Goal: Communication & Community: Answer question/provide support

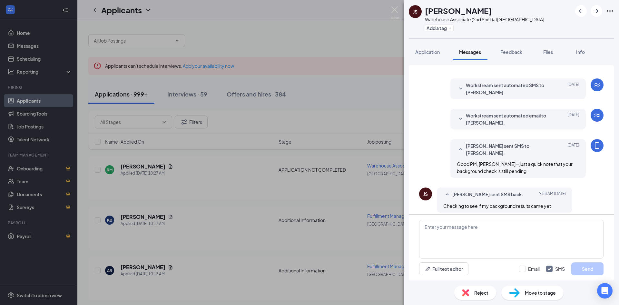
scroll to position [256, 0]
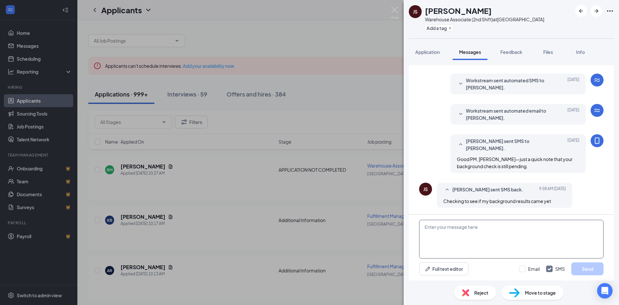
click at [451, 238] on textarea at bounding box center [511, 239] width 184 height 39
paste textarea "Good AM, [PERSON_NAME], I appreciate your eagerness to get started! Your backgr…"
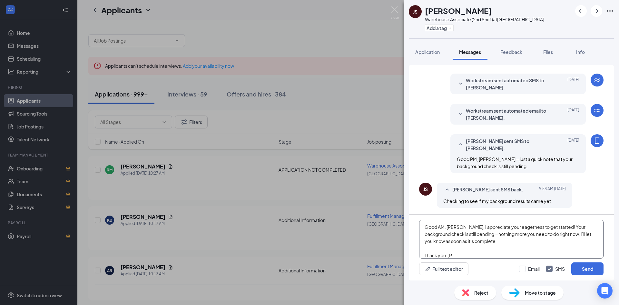
click at [461, 224] on textarea "Good AM, [PERSON_NAME], I appreciate your eagerness to get started! Your backgr…" at bounding box center [511, 239] width 184 height 39
click at [503, 242] on textarea "Good AM, [PERSON_NAME]! I appreciate your eagerness to get started! Your backgr…" at bounding box center [511, 239] width 184 height 39
drag, startPoint x: 490, startPoint y: 234, endPoint x: 510, endPoint y: 239, distance: 20.1
click at [510, 239] on textarea "Good AM, [PERSON_NAME]! I appreciate your eagerness to get started! Your backgr…" at bounding box center [511, 239] width 184 height 39
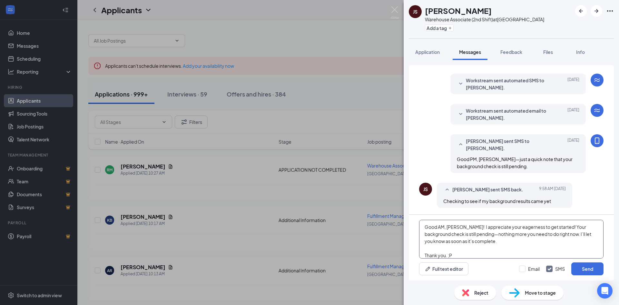
drag, startPoint x: 553, startPoint y: 226, endPoint x: 471, endPoint y: 230, distance: 82.6
click at [471, 230] on textarea "Good AM, [PERSON_NAME]! I appreciate your eagerness to get started! Your backgr…" at bounding box center [511, 239] width 184 height 39
drag, startPoint x: 463, startPoint y: 250, endPoint x: 399, endPoint y: 215, distance: 72.7
click at [399, 215] on div "[PERSON_NAME] Shorter Warehouse Associate (2nd Shift) at [GEOGRAPHIC_DATA] Add …" at bounding box center [309, 152] width 619 height 305
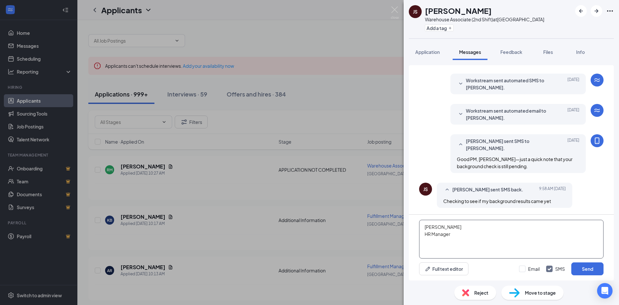
paste textarea "Good AM, [PERSON_NAME], I appreciate your eagerness to get started! Your backgr…"
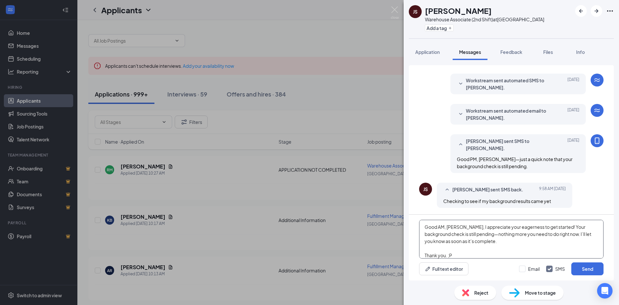
drag, startPoint x: 556, startPoint y: 226, endPoint x: 479, endPoint y: 227, distance: 77.7
click at [479, 227] on textarea "Good AM, [PERSON_NAME], I appreciate your eagerness to get started! Your backgr…" at bounding box center [511, 239] width 184 height 39
click at [451, 248] on textarea "Good AM, [PERSON_NAME]. your background check is still pending—nothing more you…" at bounding box center [511, 239] width 184 height 39
click at [467, 227] on textarea "Good AM, [PERSON_NAME]. your background check is still pending—nothing more you…" at bounding box center [511, 239] width 184 height 39
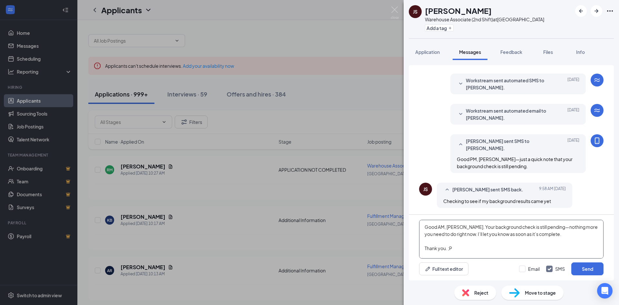
click at [462, 227] on textarea "Good AM, [PERSON_NAME]. Your background check is still pending—nothing more you…" at bounding box center [511, 239] width 184 height 39
click at [465, 233] on textarea "Good AM, [PERSON_NAME]. Your background check is still pending—nothing more you…" at bounding box center [511, 239] width 184 height 39
click at [496, 229] on textarea "Good AM, [PERSON_NAME]. Your background check is still pending—nothing more you…" at bounding box center [511, 239] width 184 height 39
drag, startPoint x: 483, startPoint y: 227, endPoint x: 499, endPoint y: 237, distance: 18.2
click at [499, 237] on textarea "Good AM, [PERSON_NAME]. Your background check is still pending—nothing more you…" at bounding box center [511, 239] width 184 height 39
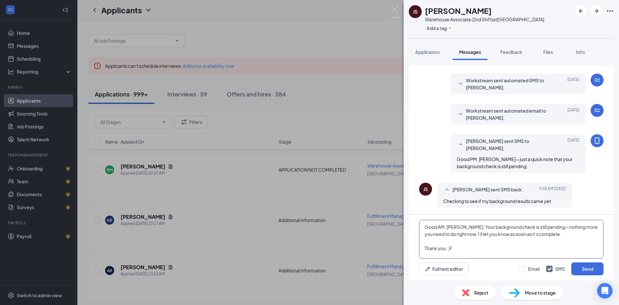
click at [499, 237] on textarea "Good AM, [PERSON_NAME]. Your background check is still pending—nothing more you…" at bounding box center [511, 239] width 184 height 39
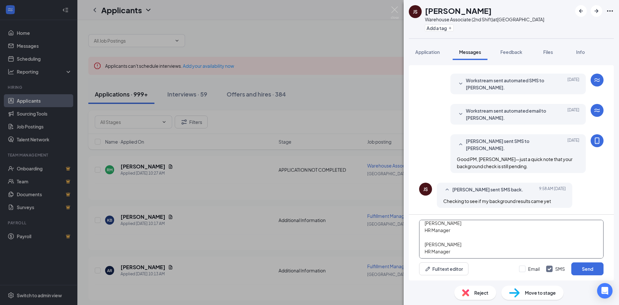
drag, startPoint x: 455, startPoint y: 256, endPoint x: 458, endPoint y: 251, distance: 6.0
click at [458, 251] on textarea "Good AM, [PERSON_NAME]. Your background check is still pending—nothing more you…" at bounding box center [511, 239] width 184 height 39
type textarea "Good AM, [PERSON_NAME]. Your background check is still pending—nothing more you…"
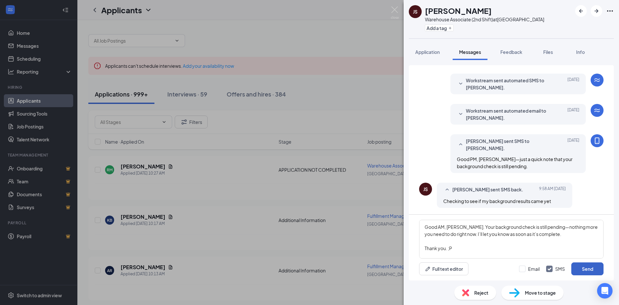
click at [580, 270] on button "Send" at bounding box center [587, 268] width 32 height 13
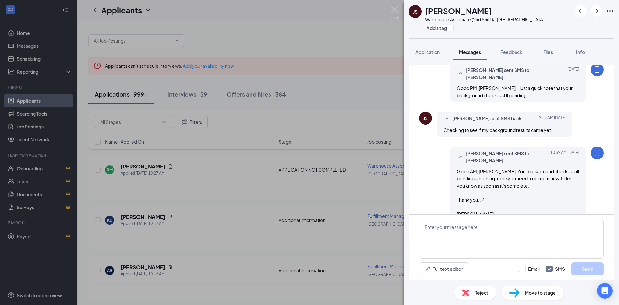
scroll to position [347, 0]
